Goal: Task Accomplishment & Management: Manage account settings

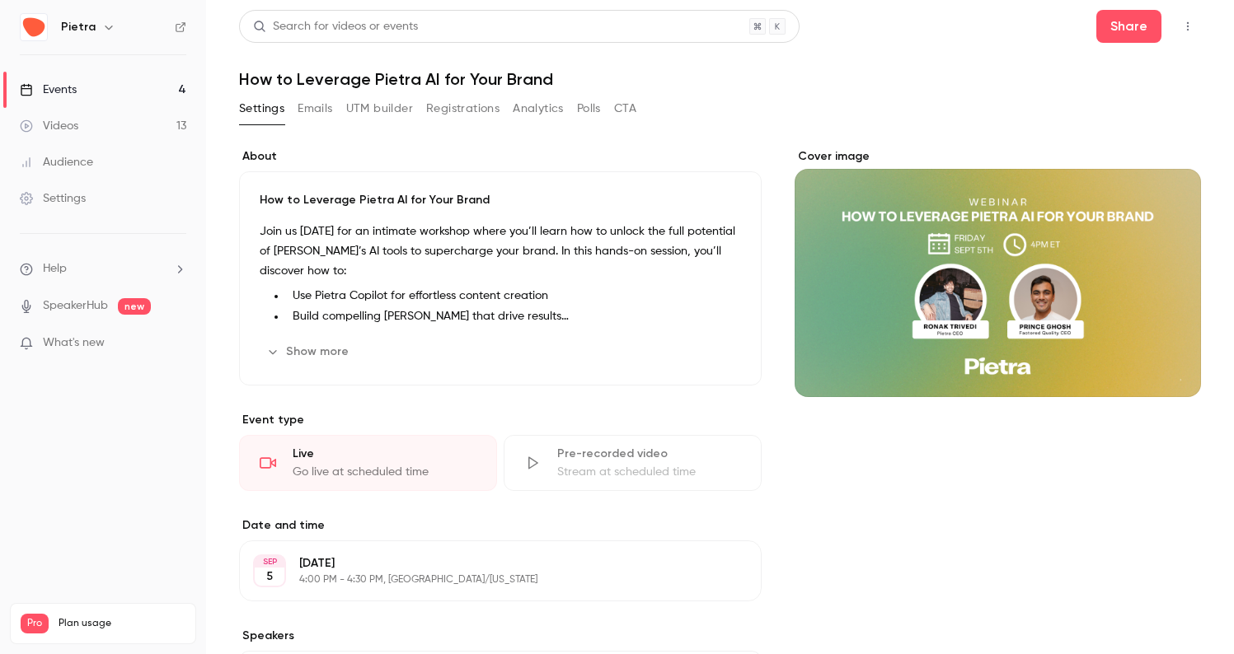
click at [72, 89] on div "Events" at bounding box center [48, 90] width 57 height 16
click at [86, 87] on link "Events 4" at bounding box center [103, 90] width 206 height 36
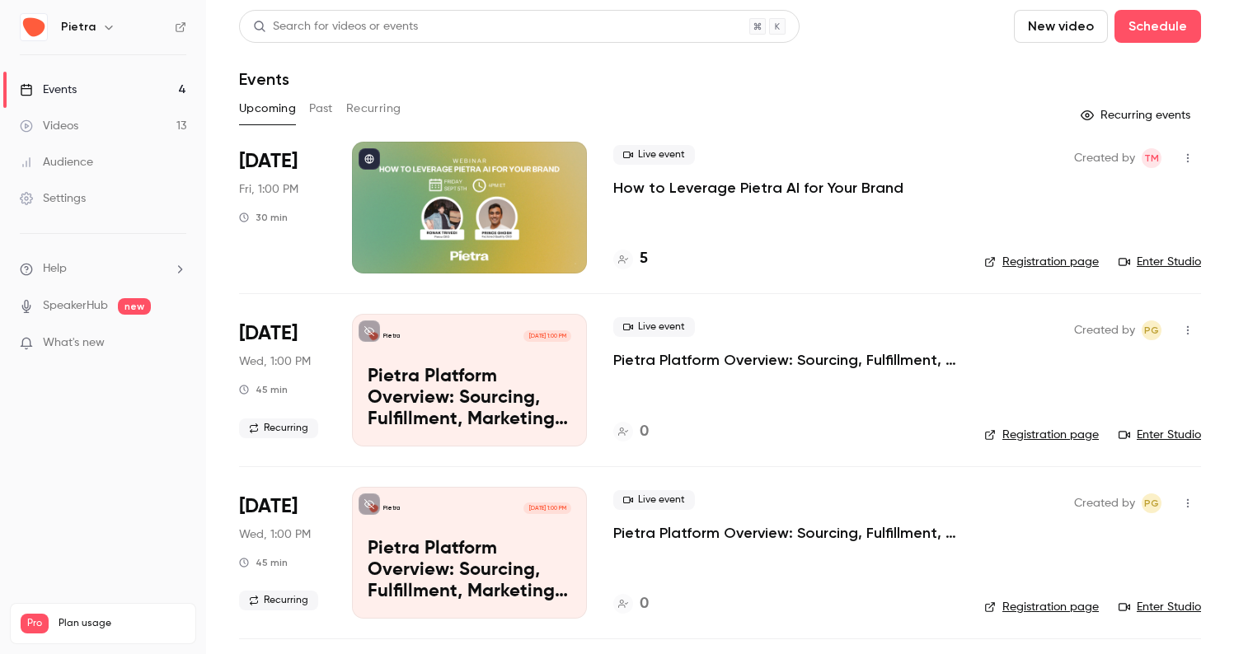
click at [321, 102] on button "Past" at bounding box center [321, 109] width 24 height 26
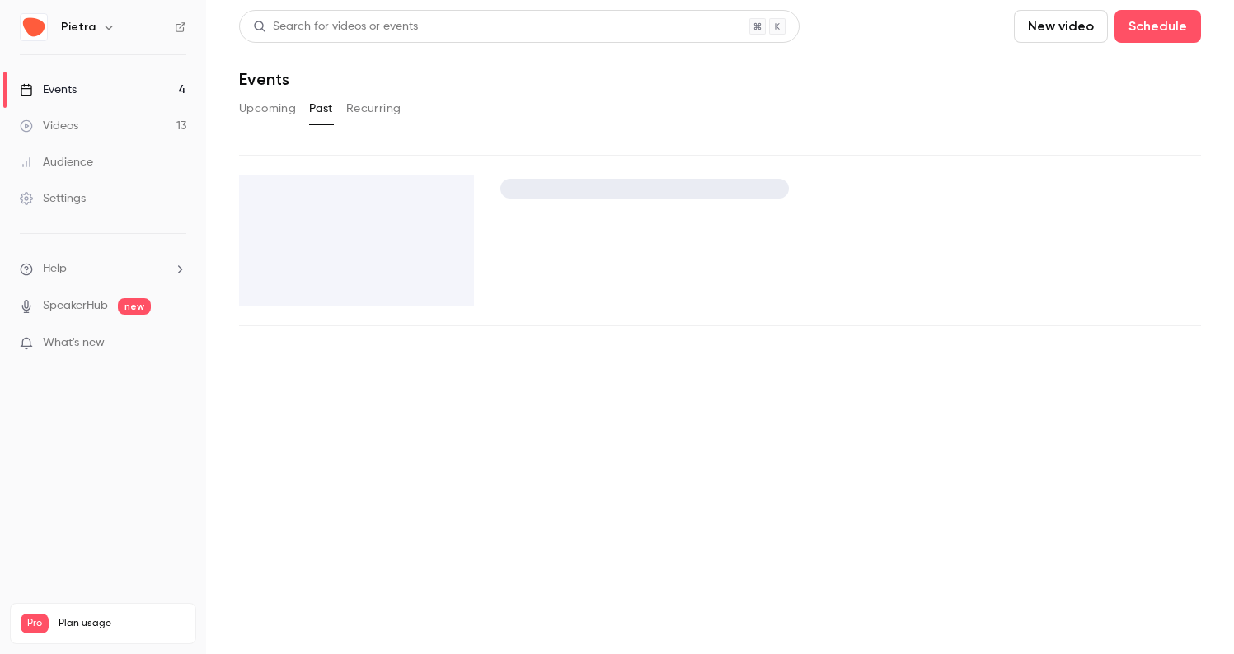
click at [256, 112] on button "Upcoming" at bounding box center [267, 109] width 57 height 26
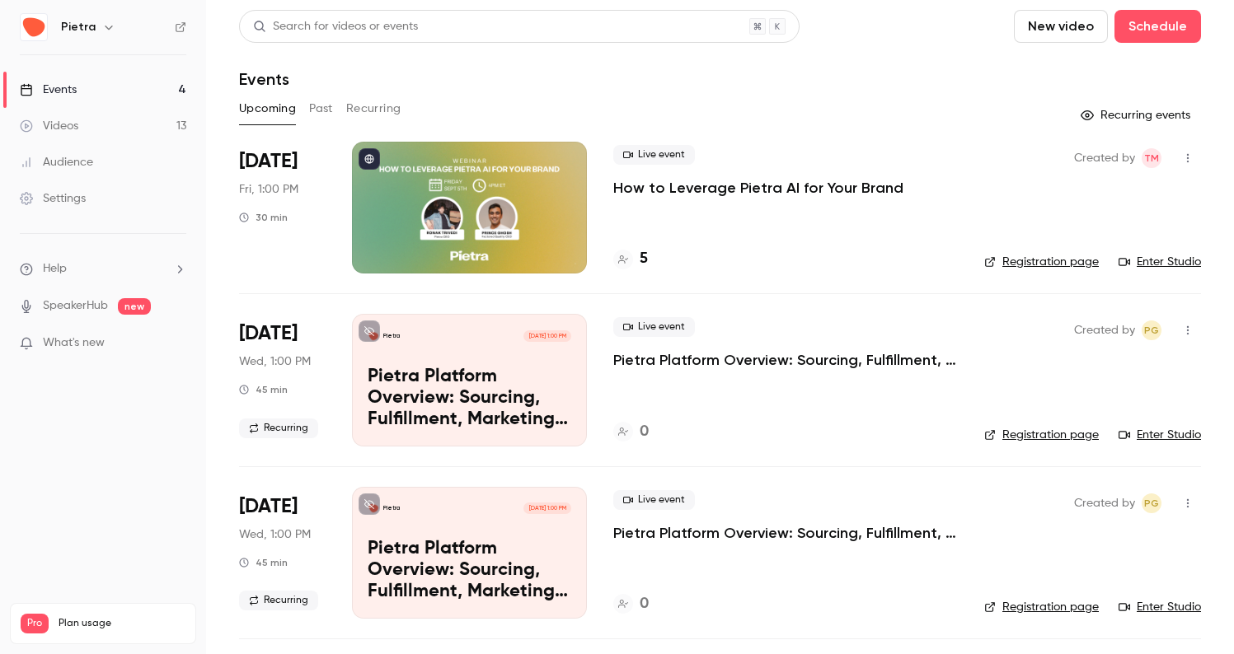
click at [734, 212] on div "Live event How to Leverage Pietra AI for Your Brand 5" at bounding box center [785, 208] width 344 height 132
click at [415, 167] on div at bounding box center [469, 208] width 235 height 132
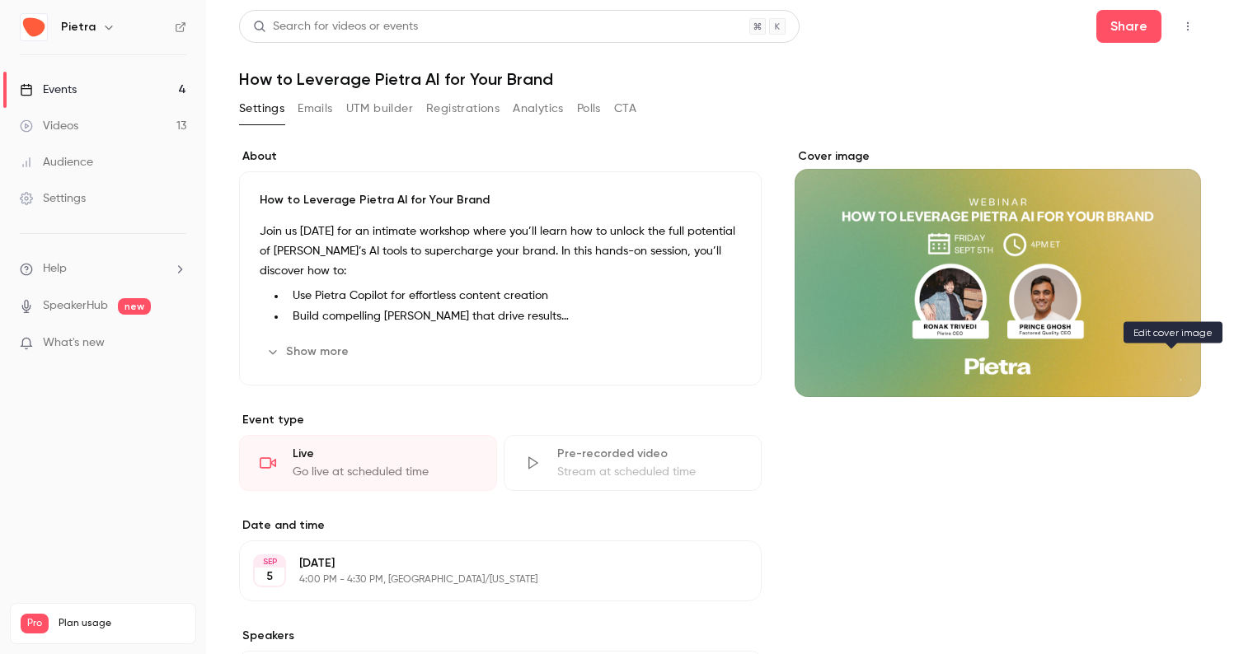
click at [1178, 365] on icon "Cover image" at bounding box center [1171, 367] width 18 height 13
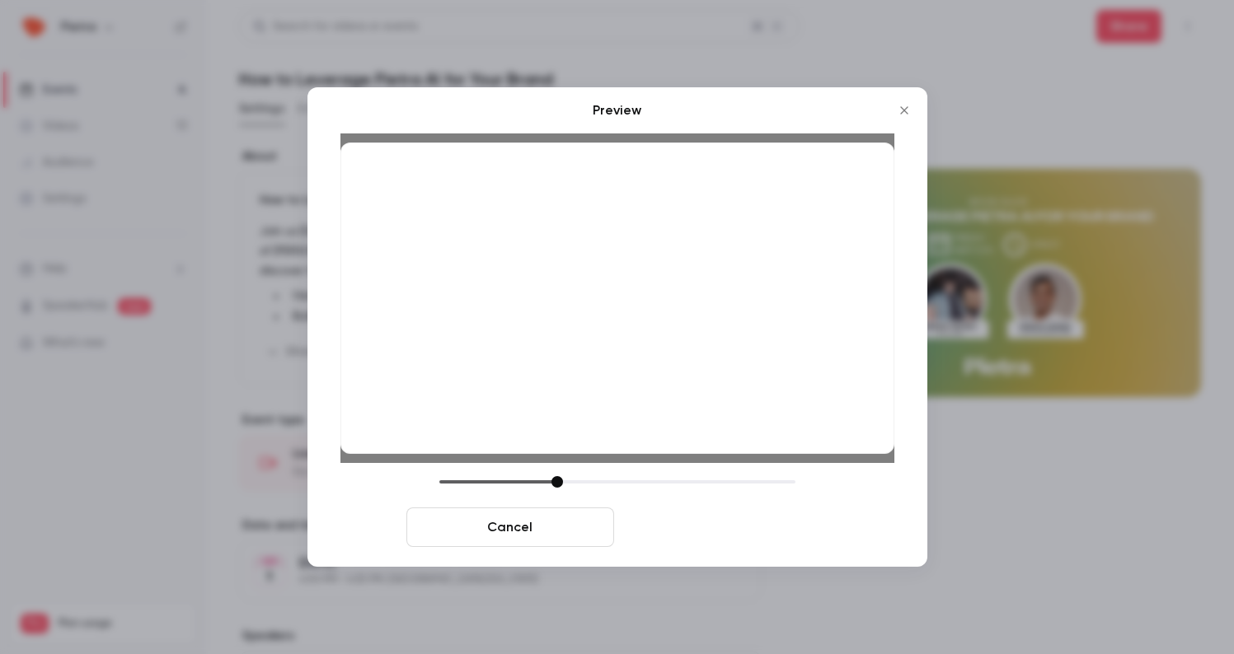
click at [720, 531] on button "Save cover" at bounding box center [724, 528] width 208 height 40
